Goal: Check status: Check status

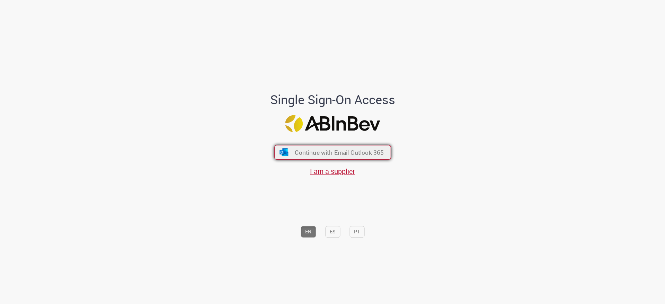
click at [290, 152] on button "Continue with Email Outlook 365" at bounding box center [332, 152] width 117 height 15
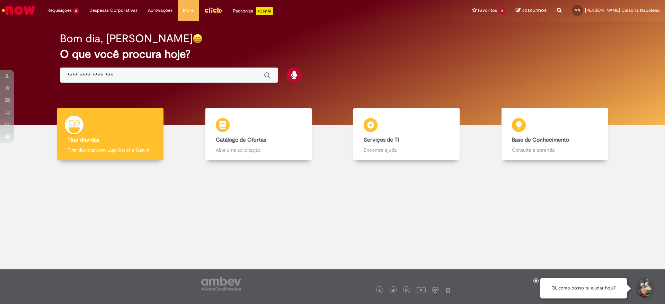
click at [212, 3] on link "Menu Cabeçalho" at bounding box center [213, 10] width 29 height 21
click at [211, 13] on img "Menu Cabeçalho" at bounding box center [213, 10] width 19 height 10
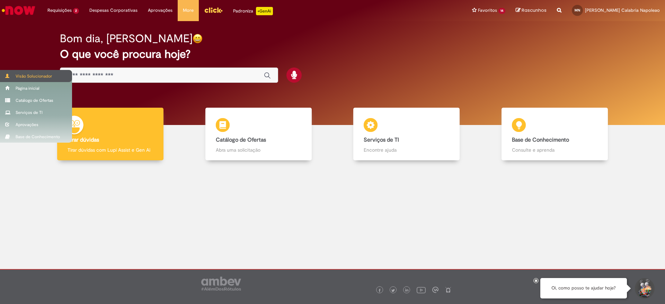
click at [33, 77] on div "Visão Solucionador" at bounding box center [36, 76] width 72 height 12
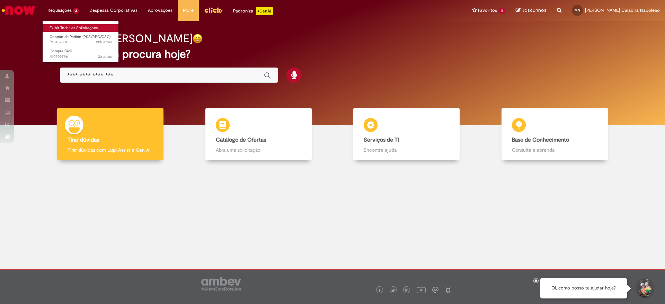
click at [71, 27] on link "Exibir Todas as Solicitações" at bounding box center [81, 28] width 76 height 8
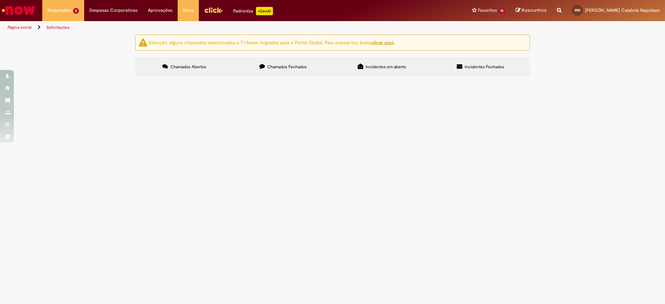
click at [0, 0] on span "Em Validação" at bounding box center [0, 0] width 0 height 0
